Goal: Information Seeking & Learning: Learn about a topic

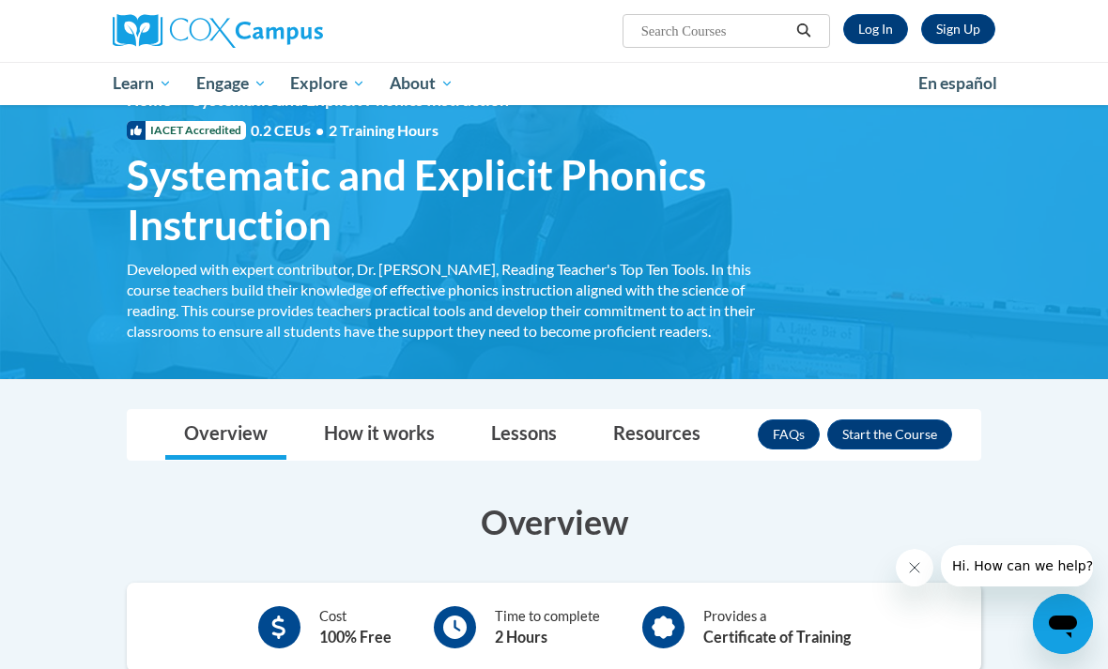
click at [882, 36] on link "Log In" at bounding box center [875, 29] width 65 height 30
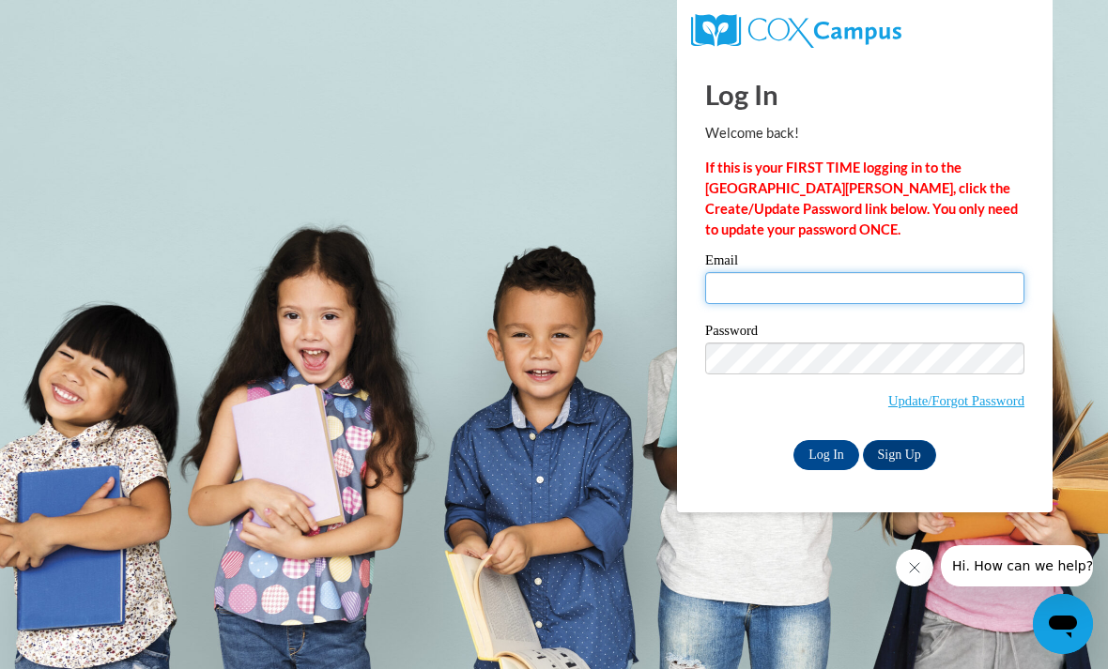
click at [778, 272] on input "Email" at bounding box center [864, 288] width 319 height 32
type input "sara.godwin@rcs.rome.ga.us"
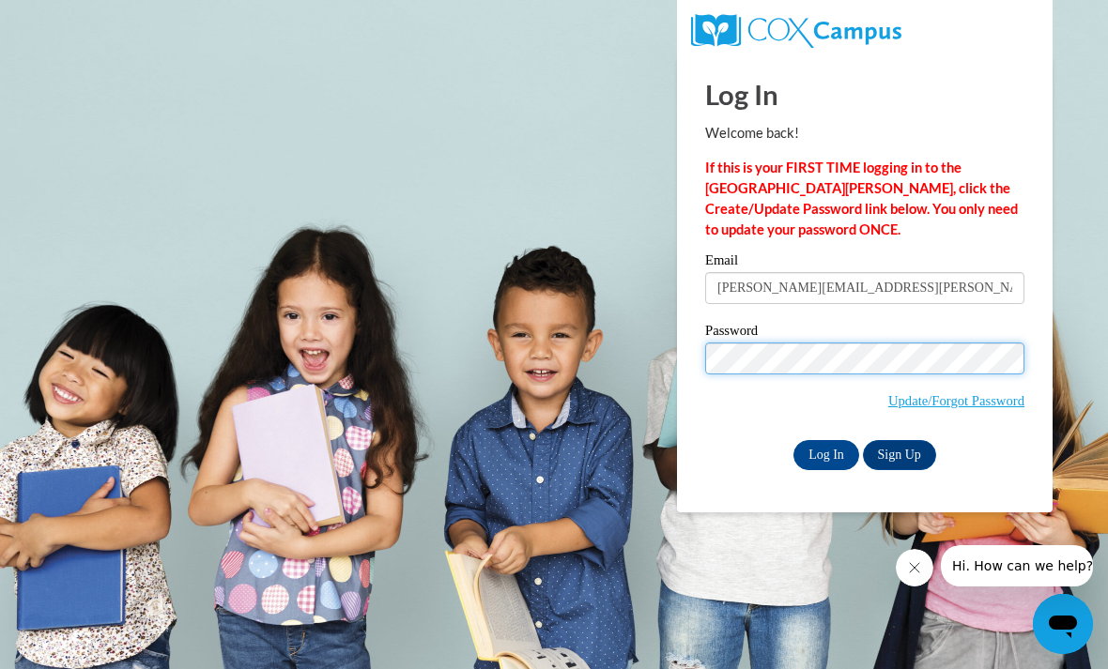
click at [826, 453] on input "Log In" at bounding box center [826, 455] width 66 height 30
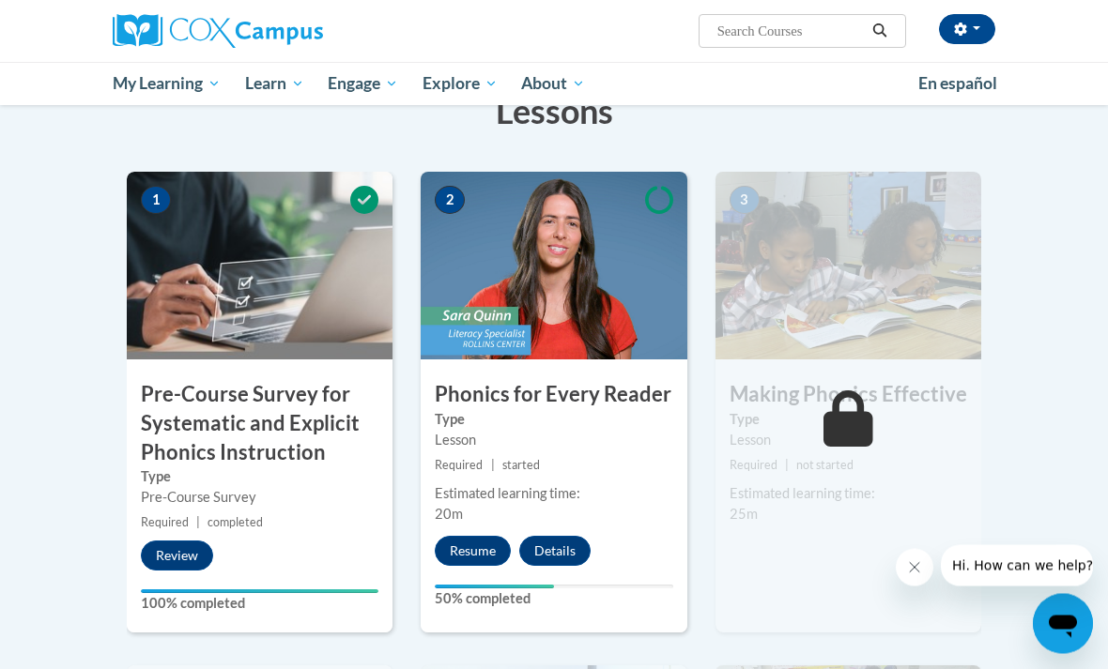
scroll to position [362, 0]
click at [464, 536] on button "Resume" at bounding box center [473, 551] width 76 height 30
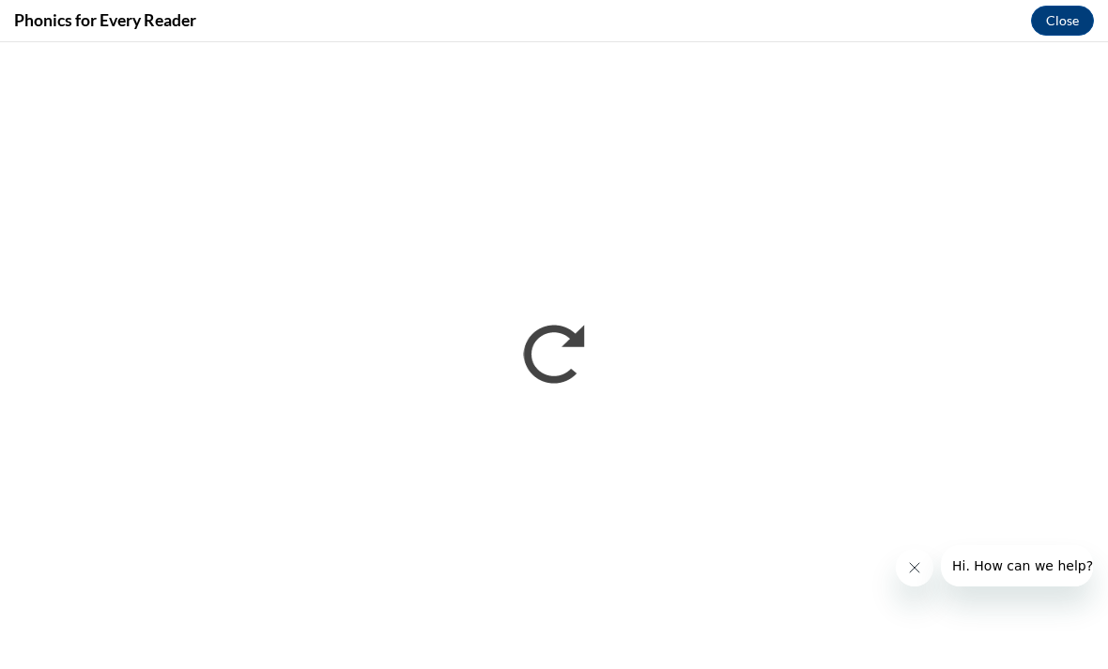
scroll to position [0, 0]
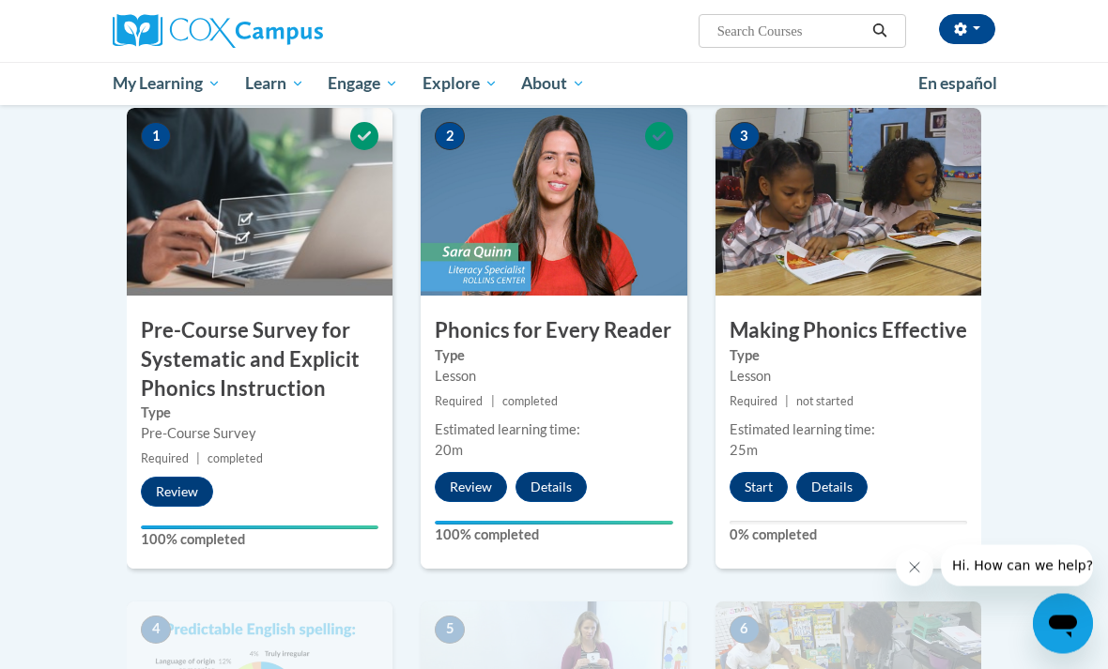
scroll to position [437, 0]
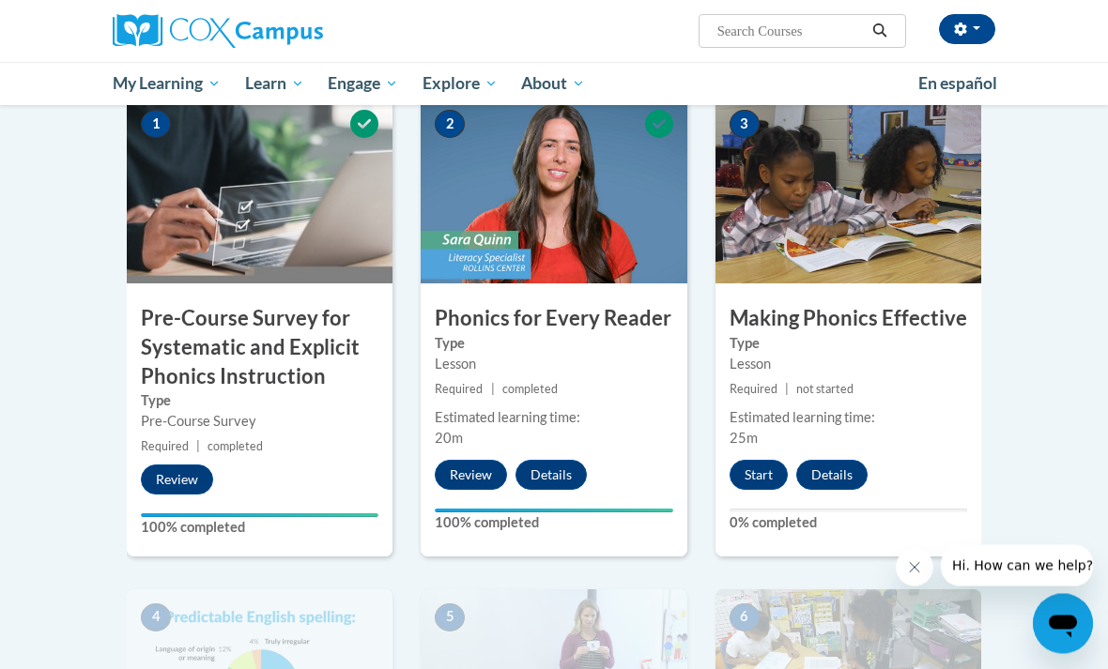
click at [901, 239] on img at bounding box center [848, 191] width 266 height 188
click at [854, 334] on label "Type" at bounding box center [848, 344] width 238 height 21
click at [770, 462] on button "Start" at bounding box center [758, 476] width 58 height 30
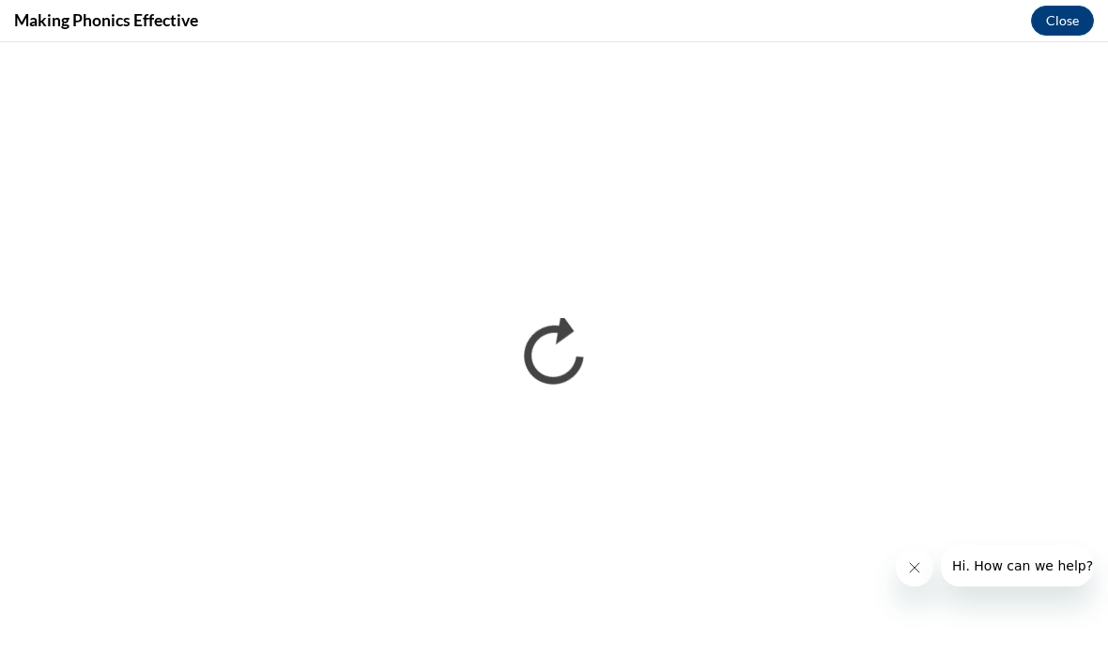
scroll to position [0, 0]
click at [912, 567] on icon "Close message from company" at bounding box center [914, 567] width 15 height 15
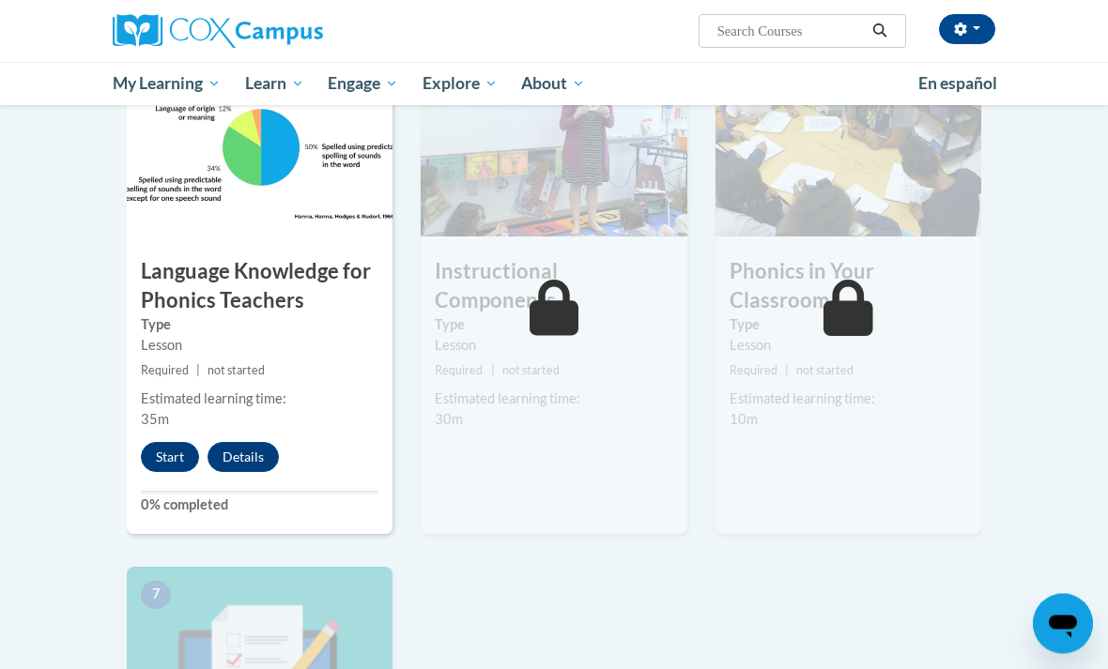
scroll to position [981, 0]
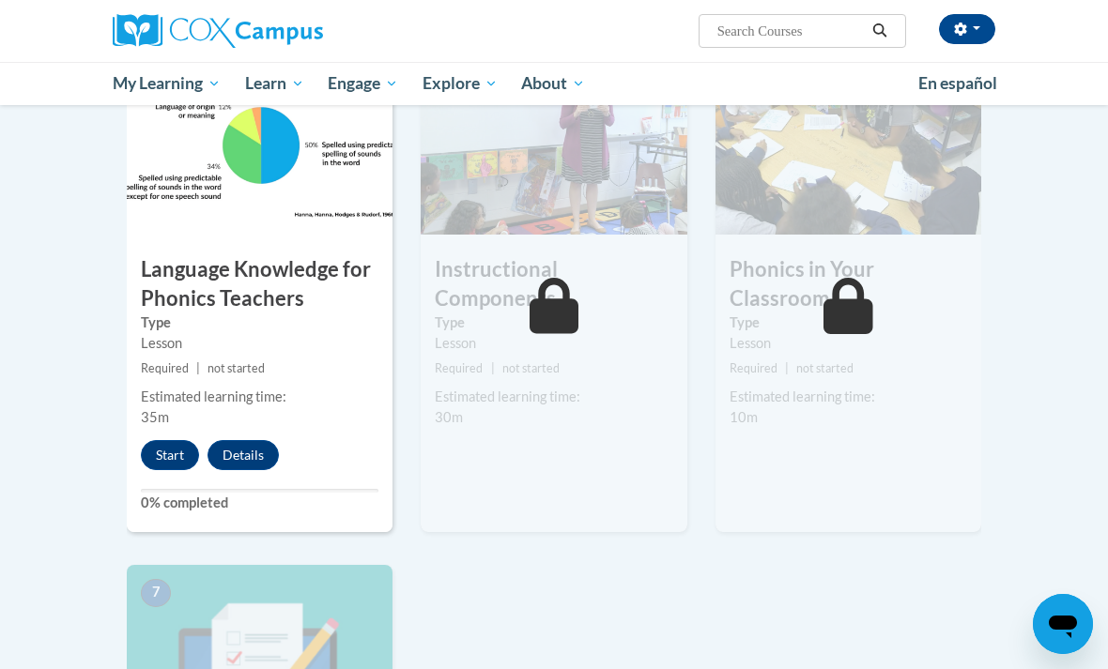
click at [162, 440] on button "Start" at bounding box center [170, 455] width 58 height 30
